Goal: Task Accomplishment & Management: Use online tool/utility

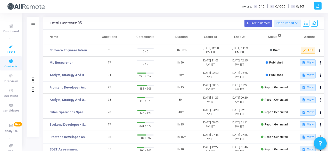
click at [6, 46] on icon at bounding box center [11, 46] width 11 height 6
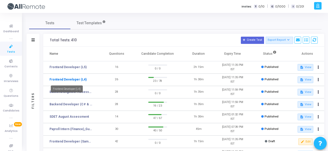
click at [79, 80] on link "Frontend Developer (L4)" at bounding box center [68, 79] width 37 height 5
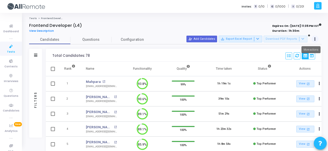
click at [314, 40] on icon at bounding box center [314, 39] width 1 height 3
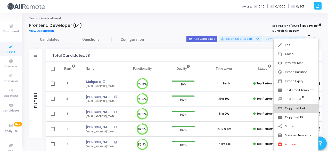
click at [309, 107] on button "link Copy Test Link" at bounding box center [296, 108] width 45 height 9
